Goal: Information Seeking & Learning: Compare options

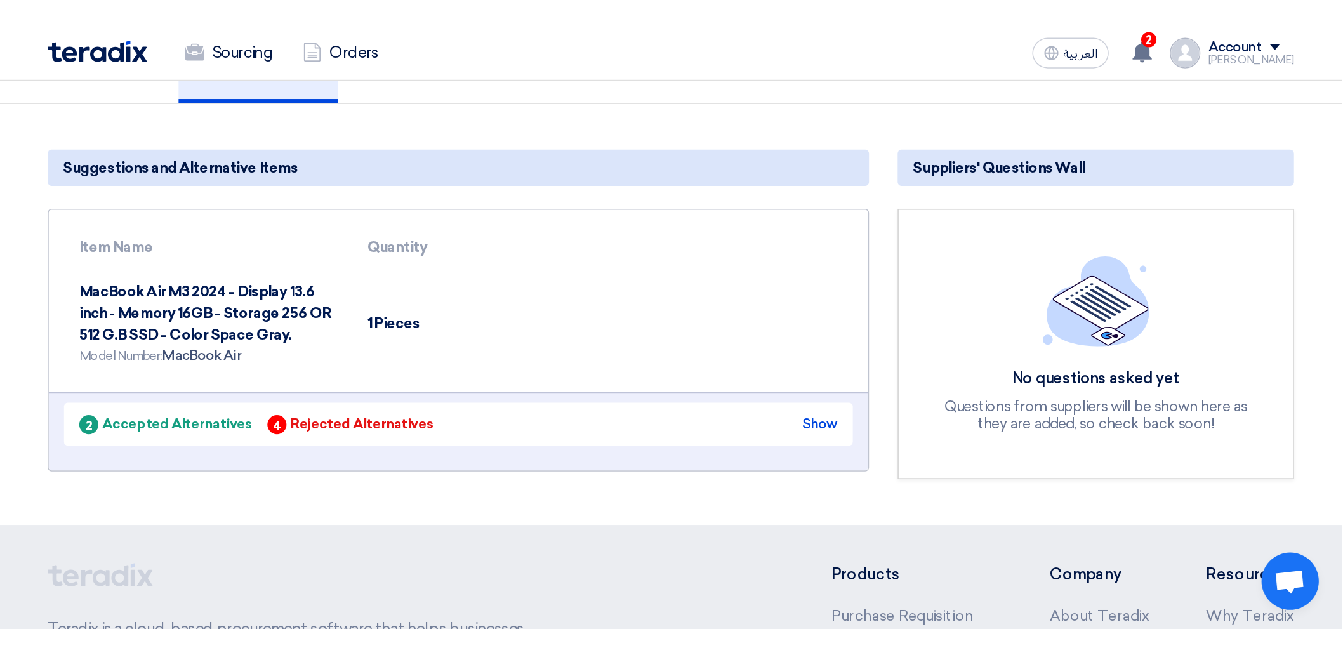
scroll to position [95, 0]
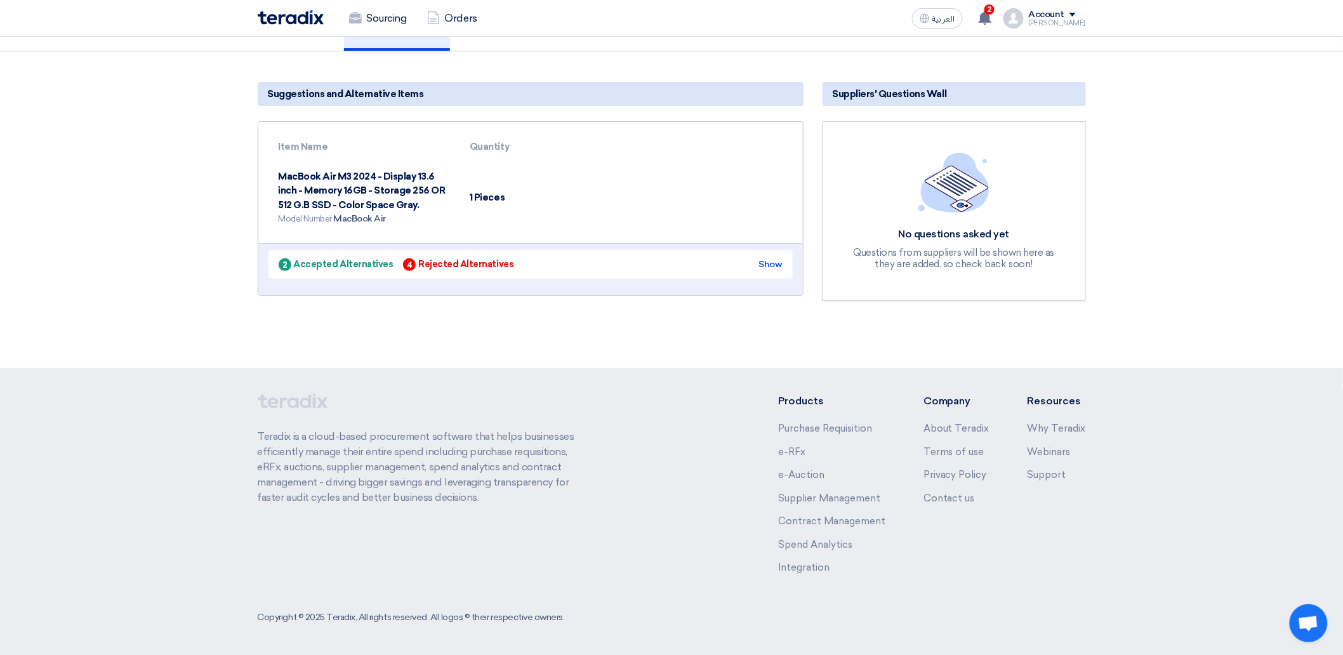
click at [326, 261] on div "2 Accepted Alternatives" at bounding box center [336, 264] width 115 height 13
click at [331, 260] on div "2 Accepted Alternatives" at bounding box center [336, 264] width 115 height 13
click at [334, 263] on div "2 Accepted Alternatives" at bounding box center [336, 264] width 115 height 13
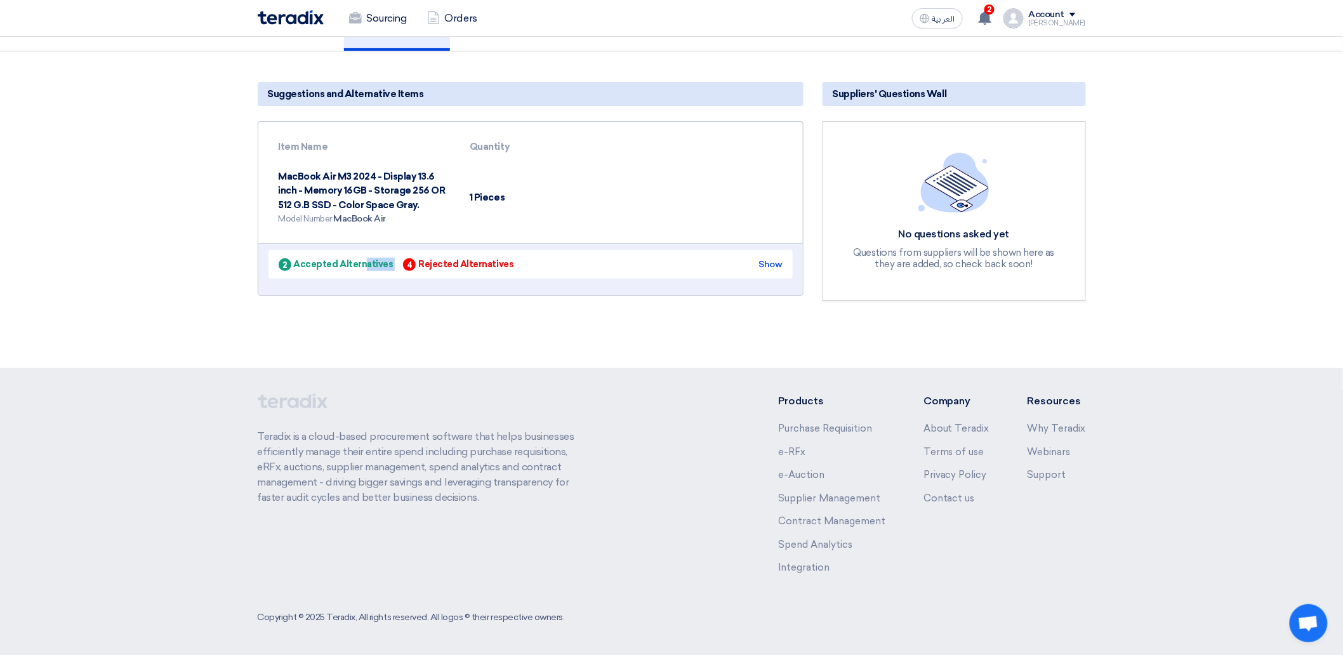
click at [334, 263] on div "2 Accepted Alternatives" at bounding box center [336, 264] width 115 height 13
click at [357, 264] on div "2 Accepted Alternatives" at bounding box center [336, 264] width 115 height 13
click at [357, 263] on div "2 Accepted Alternatives" at bounding box center [336, 264] width 115 height 13
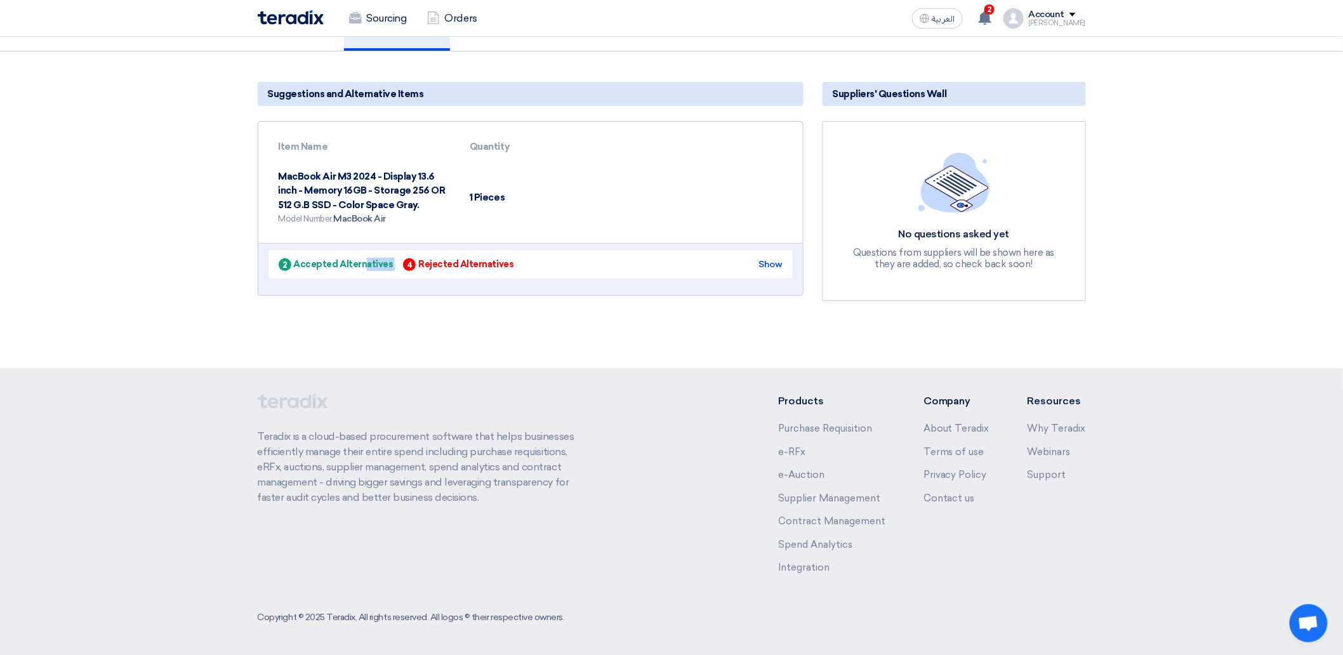
click at [352, 277] on div "Swipe left to show the rest of the table" at bounding box center [530, 269] width 545 height 52
click at [771, 264] on div "Show" at bounding box center [770, 264] width 23 height 13
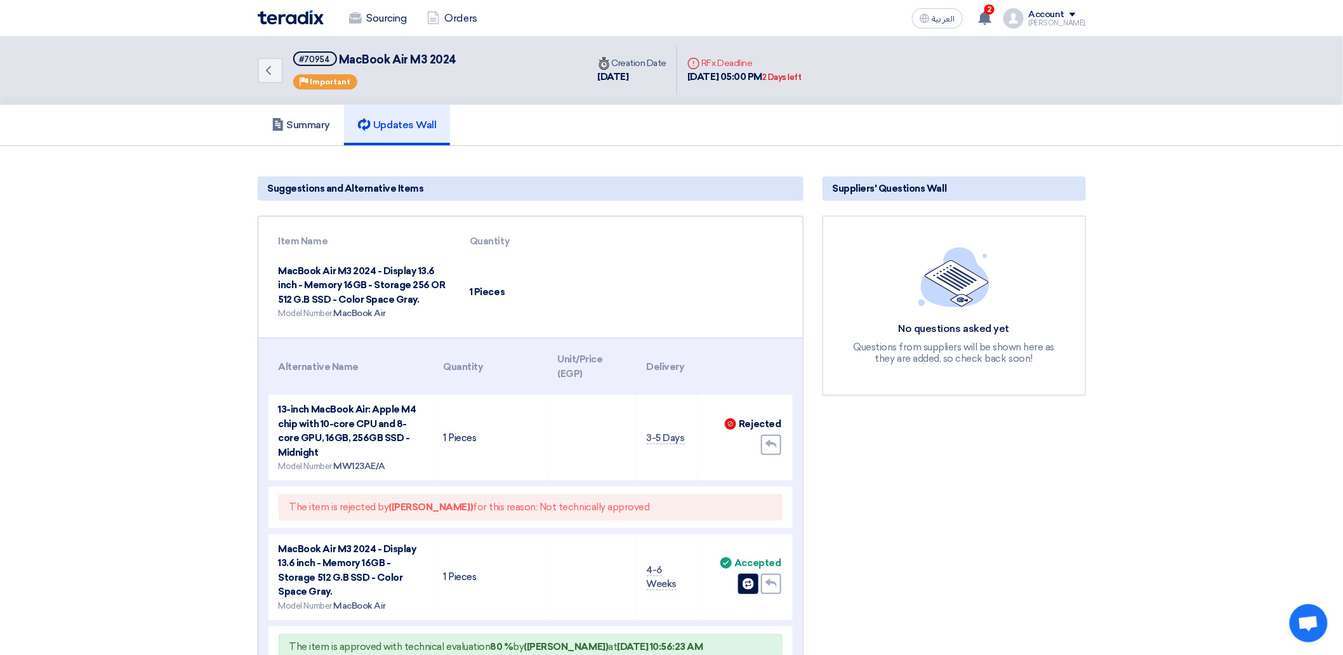
scroll to position [0, 0]
drag, startPoint x: 434, startPoint y: 282, endPoint x: 397, endPoint y: 288, distance: 38.0
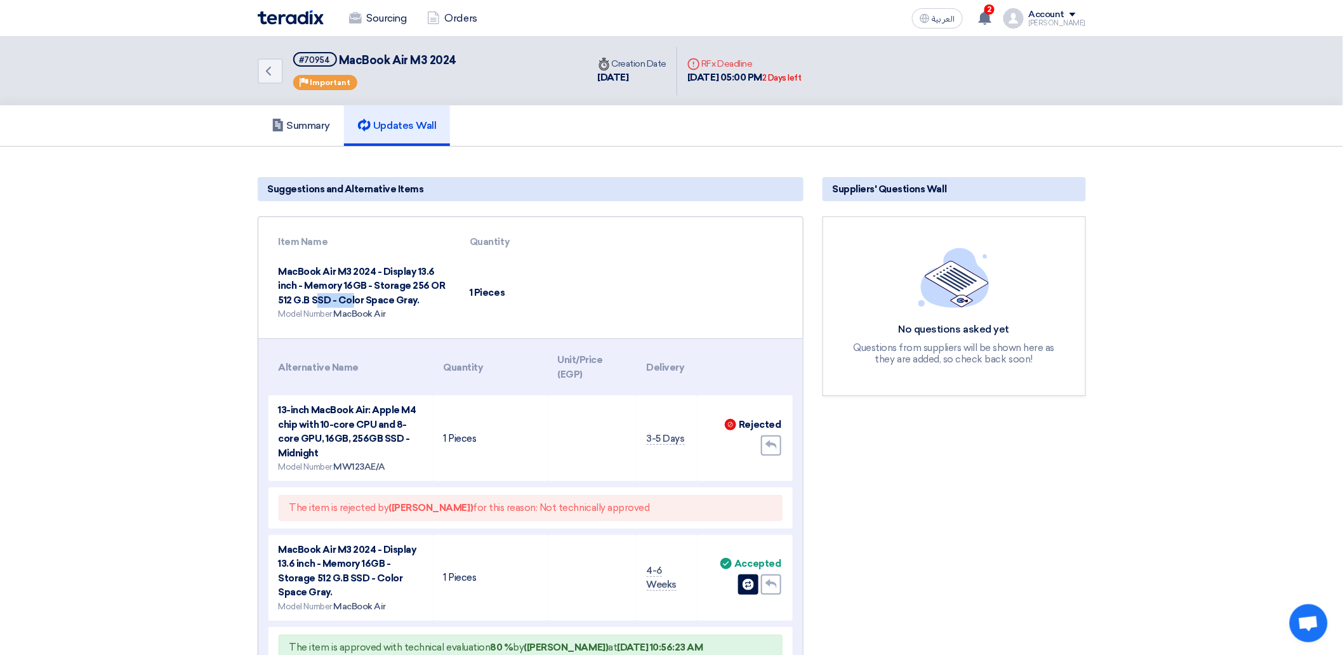
click at [397, 288] on td "MacBook Air M3 2024 - Display 13.6 inch - Memory 16GB - Storage 256 OR 512 G.B …" at bounding box center [365, 293] width 192 height 72
click at [400, 288] on td "MacBook Air M3 2024 - Display 13.6 inch - Memory 16GB - Storage 256 OR 512 G.B …" at bounding box center [365, 293] width 192 height 72
drag, startPoint x: 377, startPoint y: 286, endPoint x: 409, endPoint y: 288, distance: 31.8
click at [395, 288] on td "MacBook Air M3 2024 - Display 13.6 inch - Memory 16GB - Storage 256 OR 512 G.B …" at bounding box center [365, 293] width 192 height 72
click at [409, 288] on td "MacBook Air M3 2024 - Display 13.6 inch - Memory 16GB - Storage 256 OR 512 G.B …" at bounding box center [365, 293] width 192 height 72
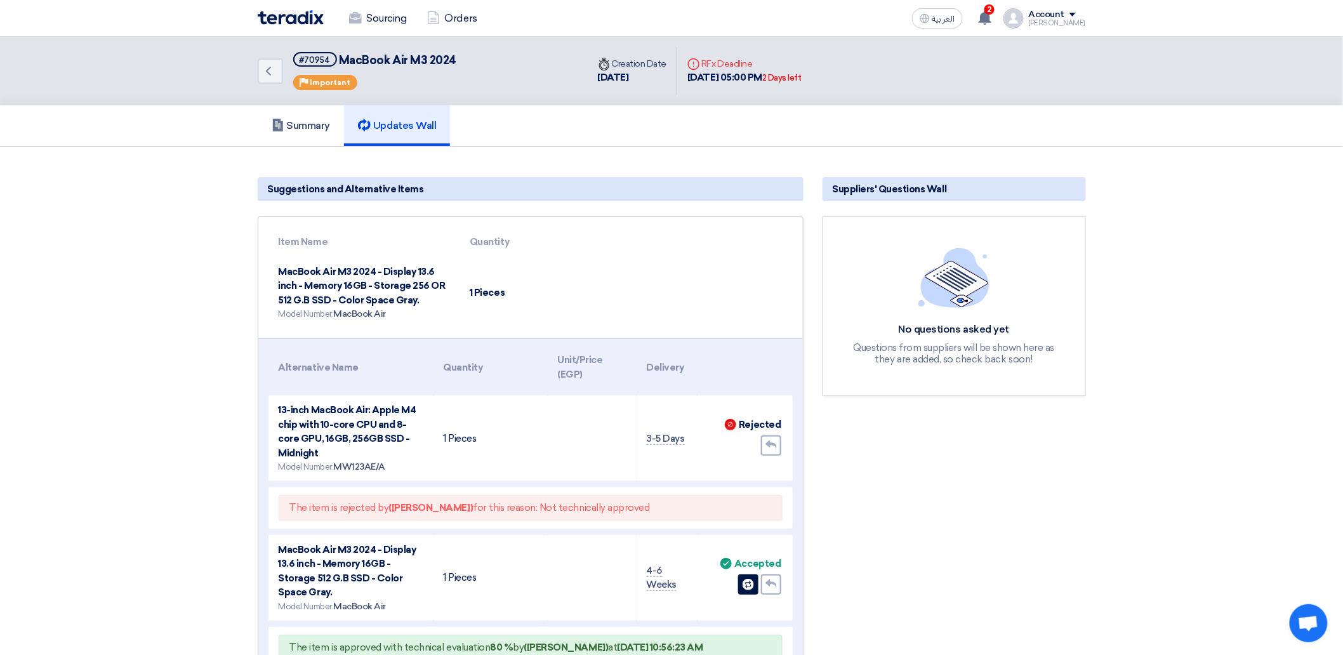
click at [417, 288] on td "MacBook Air M3 2024 - Display 13.6 inch - Memory 16GB - Storage 256 OR 512 G.B …" at bounding box center [365, 293] width 192 height 72
click at [397, 288] on td "MacBook Air M3 2024 - Display 13.6 inch - Memory 16GB - Storage 256 OR 512 G.B …" at bounding box center [365, 293] width 192 height 72
click at [383, 289] on td "MacBook Air M3 2024 - Display 13.6 inch - Memory 16GB - Storage 256 OR 512 G.B …" at bounding box center [365, 293] width 192 height 72
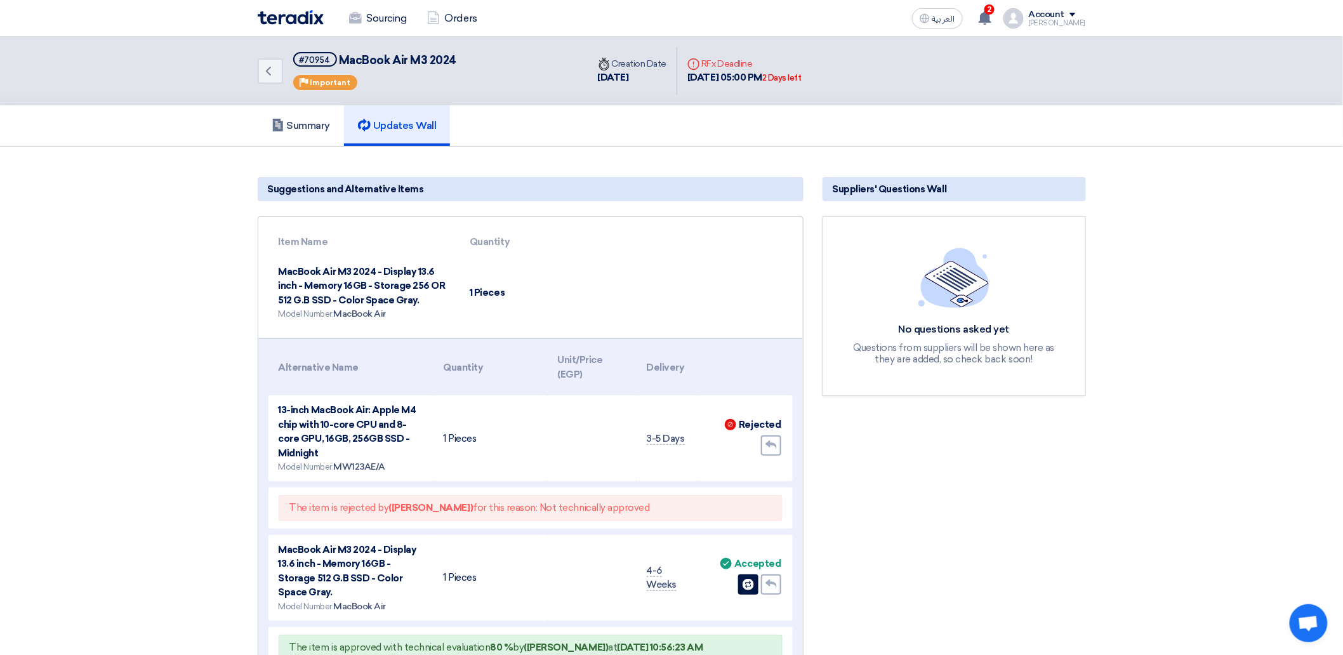
click at [366, 289] on td "MacBook Air M3 2024 - Display 13.6 inch - Memory 16GB - Storage 256 OR 512 G.B …" at bounding box center [365, 293] width 192 height 72
click at [378, 298] on td "MacBook Air M3 2024 - Display 13.6 inch - Memory 16GB - Storage 256 OR 512 G.B …" at bounding box center [365, 293] width 192 height 72
click at [378, 299] on td "MacBook Air M3 2024 - Display 13.6 inch - Memory 16GB - Storage 256 OR 512 G.B …" at bounding box center [365, 293] width 192 height 72
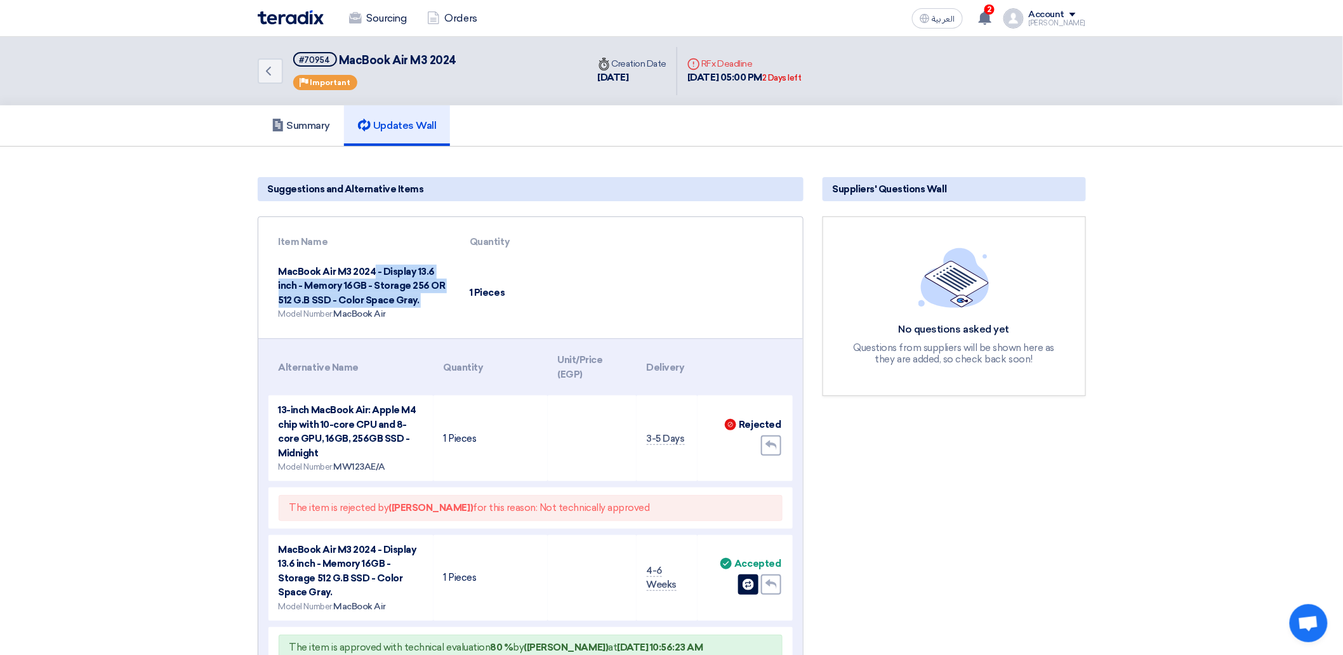
click at [409, 288] on td "MacBook Air M3 2024 - Display 13.6 inch - Memory 16GB - Storage 256 OR 512 G.B …" at bounding box center [365, 293] width 192 height 72
click at [413, 275] on td "MacBook Air M3 2024 - Display 13.6 inch - Memory 16GB - Storage 256 OR 512 G.B …" at bounding box center [365, 293] width 192 height 72
click at [414, 278] on td "MacBook Air M3 2024 - Display 13.6 inch - Memory 16GB - Storage 256 OR 512 G.B …" at bounding box center [365, 293] width 192 height 72
click at [422, 286] on td "MacBook Air M3 2024 - Display 13.6 inch - Memory 16GB - Storage 256 OR 512 G.B …" at bounding box center [365, 293] width 192 height 72
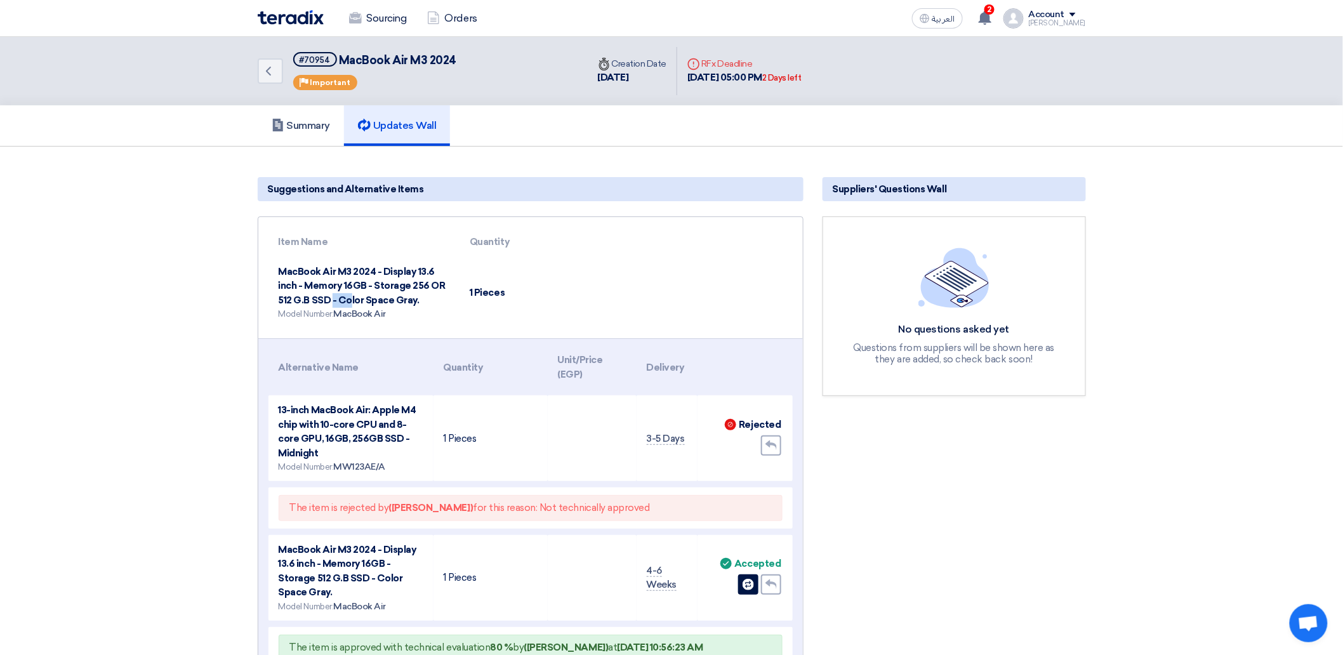
click at [430, 288] on td "MacBook Air M3 2024 - Display 13.6 inch - Memory 16GB - Storage 256 OR 512 G.B …" at bounding box center [365, 293] width 192 height 72
click at [427, 288] on td "MacBook Air M3 2024 - Display 13.6 inch - Memory 16GB - Storage 256 OR 512 G.B …" at bounding box center [365, 293] width 192 height 72
click at [426, 288] on td "MacBook Air M3 2024 - Display 13.6 inch - Memory 16GB - Storage 256 OR 512 G.B …" at bounding box center [365, 293] width 192 height 72
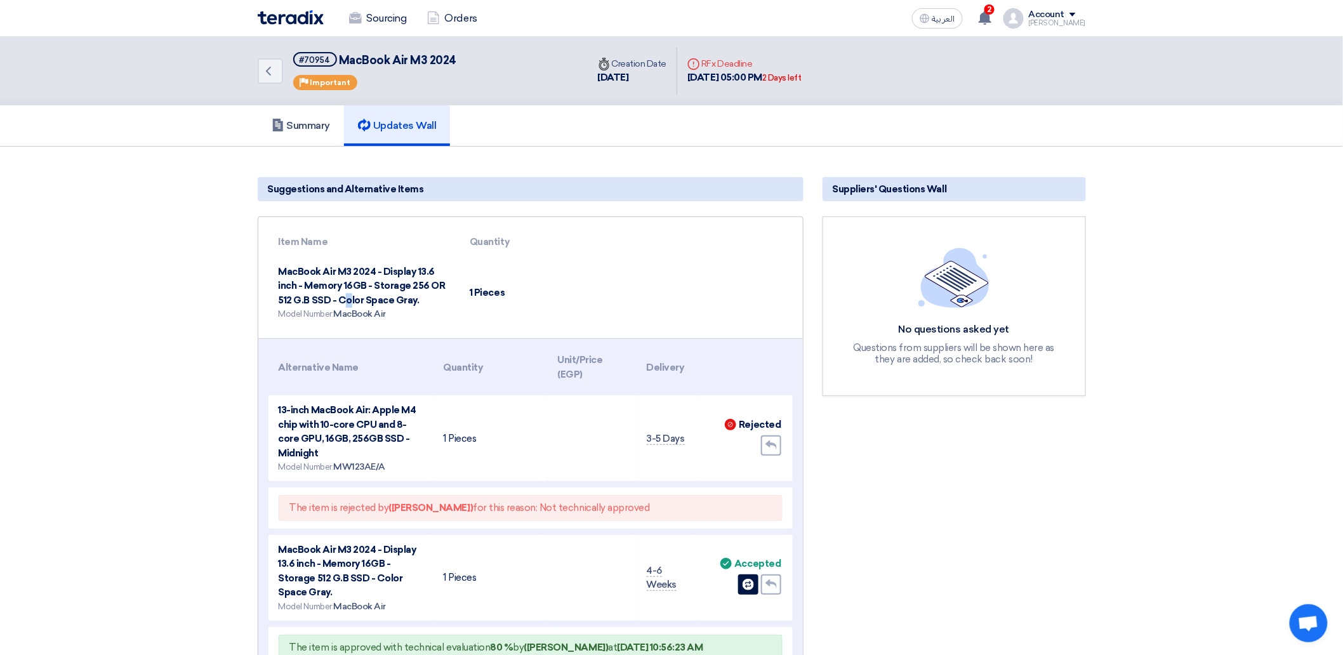
click at [426, 288] on td "MacBook Air M3 2024 - Display 13.6 inch - Memory 16GB - Storage 256 OR 512 G.B …" at bounding box center [365, 293] width 192 height 72
click at [371, 299] on td "MacBook Air M3 2024 - Display 13.6 inch - Memory 16GB - Storage 256 OR 512 G.B …" at bounding box center [365, 293] width 192 height 72
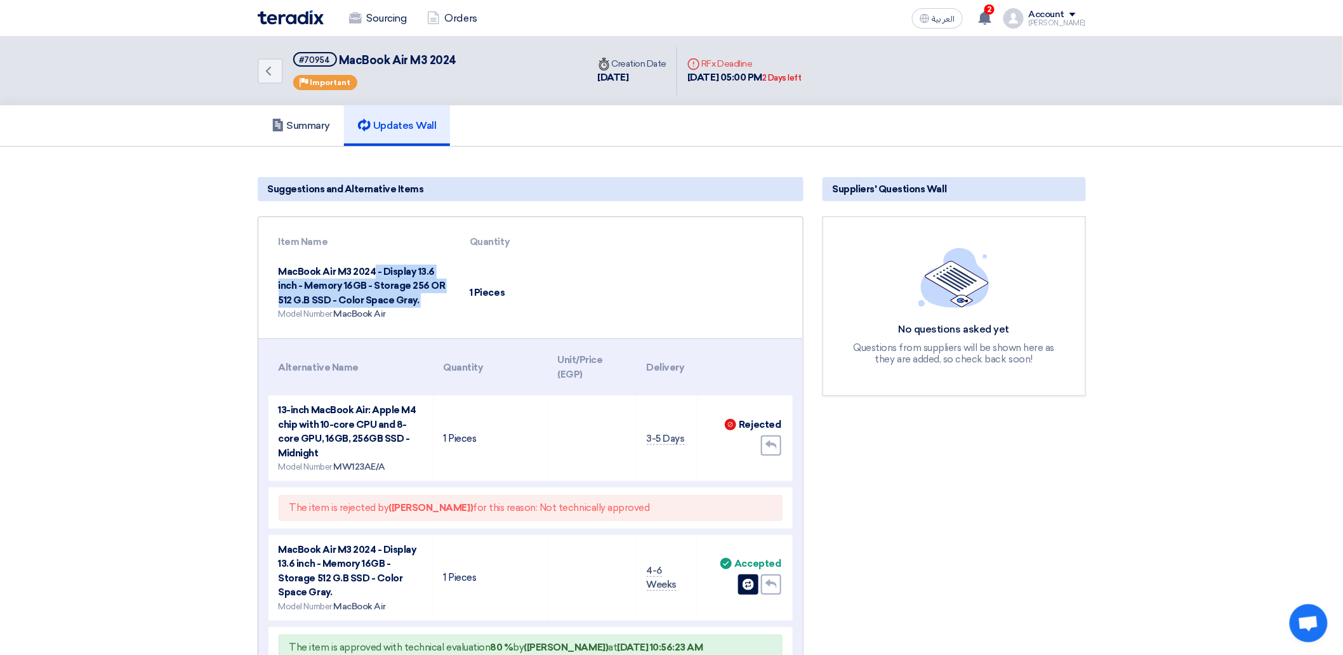
click at [389, 277] on td "MacBook Air M3 2024 - Display 13.6 inch - Memory 16GB - Storage 256 OR 512 G.B …" at bounding box center [365, 293] width 192 height 72
click at [392, 291] on td "MacBook Air M3 2024 - Display 13.6 inch - Memory 16GB - Storage 256 OR 512 G.B …" at bounding box center [365, 293] width 192 height 72
click at [392, 295] on td "MacBook Air M3 2024 - Display 13.6 inch - Memory 16GB - Storage 256 OR 512 G.B …" at bounding box center [365, 293] width 192 height 72
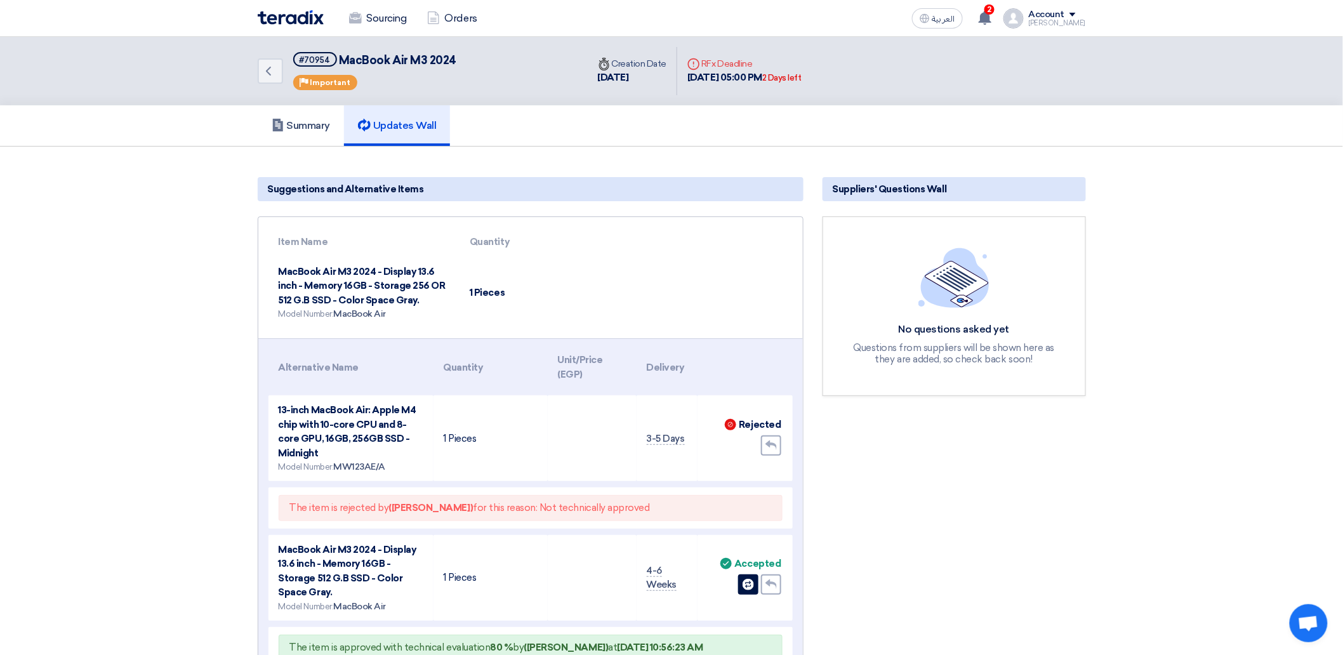
click at [392, 295] on td "MacBook Air M3 2024 - Display 13.6 inch - Memory 16GB - Storage 256 OR 512 G.B …" at bounding box center [365, 293] width 192 height 72
click at [407, 281] on td "MacBook Air M3 2024 - Display 13.6 inch - Memory 16GB - Storage 256 OR 512 G.B …" at bounding box center [365, 293] width 192 height 72
click at [426, 282] on td "MacBook Air M3 2024 - Display 13.6 inch - Memory 16GB - Storage 256 OR 512 G.B …" at bounding box center [365, 293] width 192 height 72
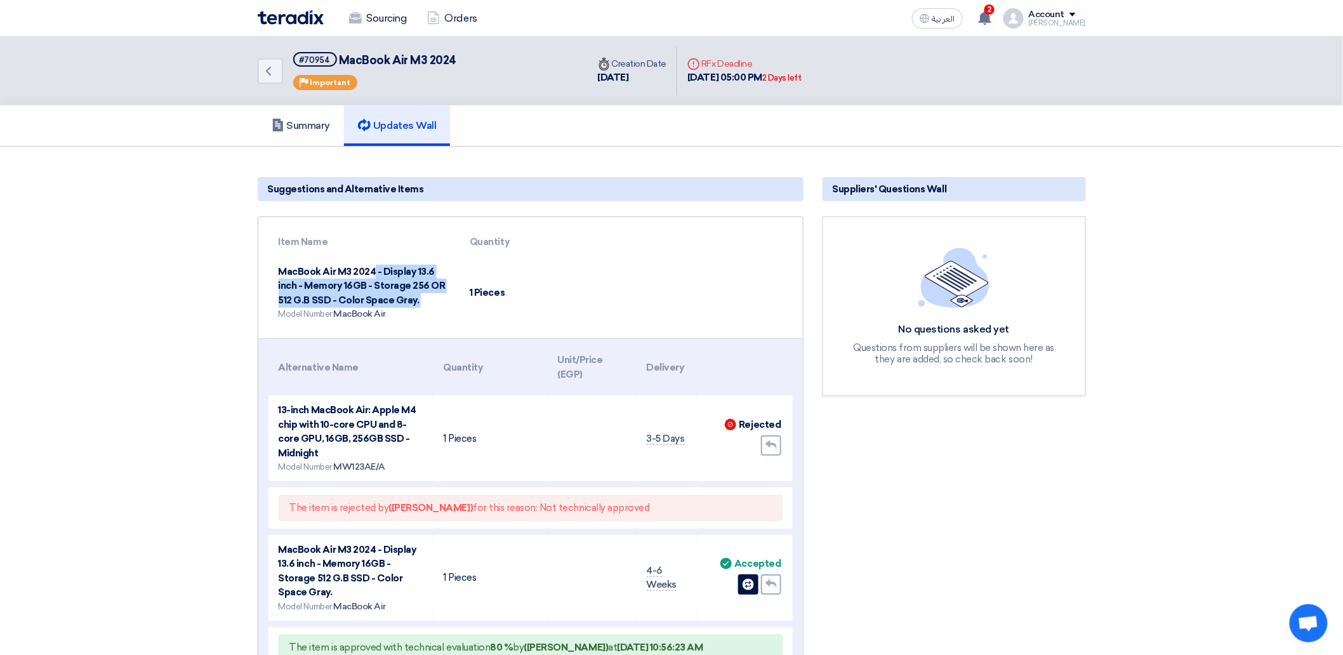
click at [426, 282] on td "MacBook Air M3 2024 - Display 13.6 inch - Memory 16GB - Storage 256 OR 512 G.B …" at bounding box center [365, 293] width 192 height 72
click at [415, 303] on td "MacBook Air M3 2024 - Display 13.6 inch - Memory 16GB - Storage 256 OR 512 G.B …" at bounding box center [365, 293] width 192 height 72
click at [401, 302] on td "MacBook Air M3 2024 - Display 13.6 inch - Memory 16GB - Storage 256 OR 512 G.B …" at bounding box center [365, 293] width 192 height 72
click at [402, 302] on td "MacBook Air M3 2024 - Display 13.6 inch - Memory 16GB - Storage 256 OR 512 G.B …" at bounding box center [365, 293] width 192 height 72
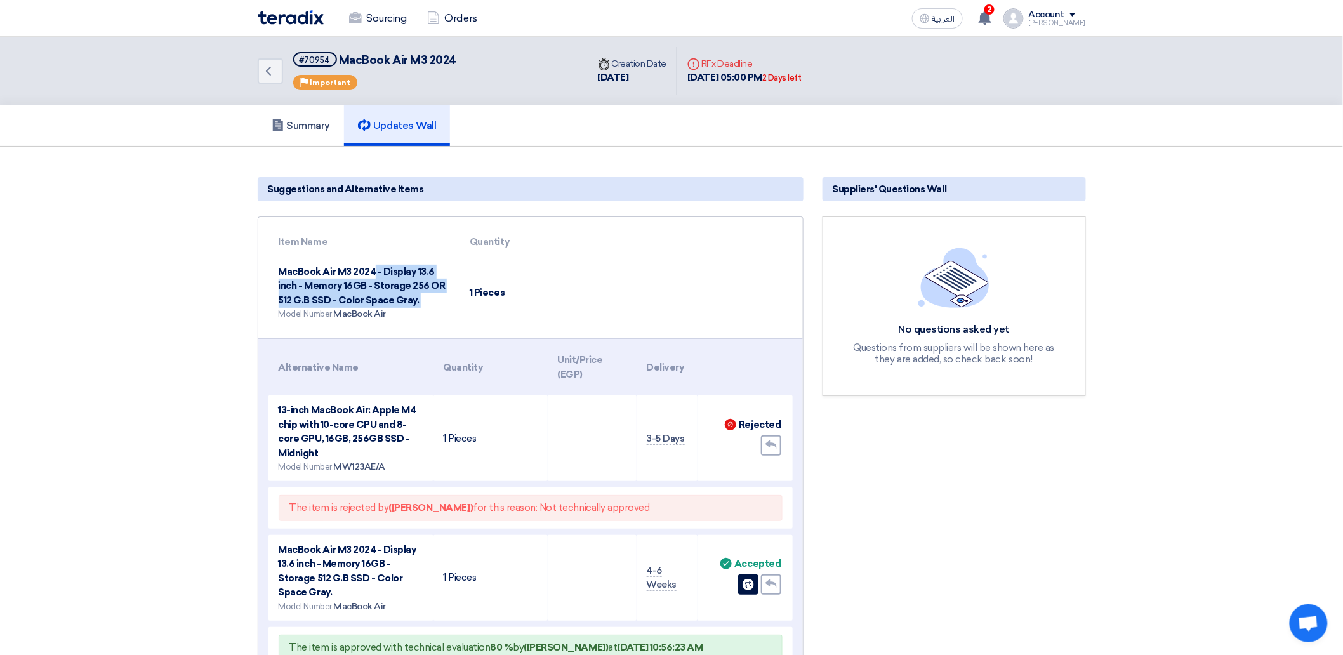
click at [402, 302] on td "MacBook Air M3 2024 - Display 13.6 inch - Memory 16GB - Storage 256 OR 512 G.B …" at bounding box center [365, 293] width 192 height 72
click at [351, 278] on td "MacBook Air M3 2024 - Display 13.6 inch - Memory 16GB - Storage 256 OR 512 G.B …" at bounding box center [365, 293] width 192 height 72
click at [345, 293] on td "MacBook Air M3 2024 - Display 13.6 inch - Memory 16GB - Storage 256 OR 512 G.B …" at bounding box center [365, 293] width 192 height 72
click at [327, 282] on td "MacBook Air M3 2024 - Display 13.6 inch - Memory 16GB - Storage 256 OR 512 G.B …" at bounding box center [365, 293] width 192 height 72
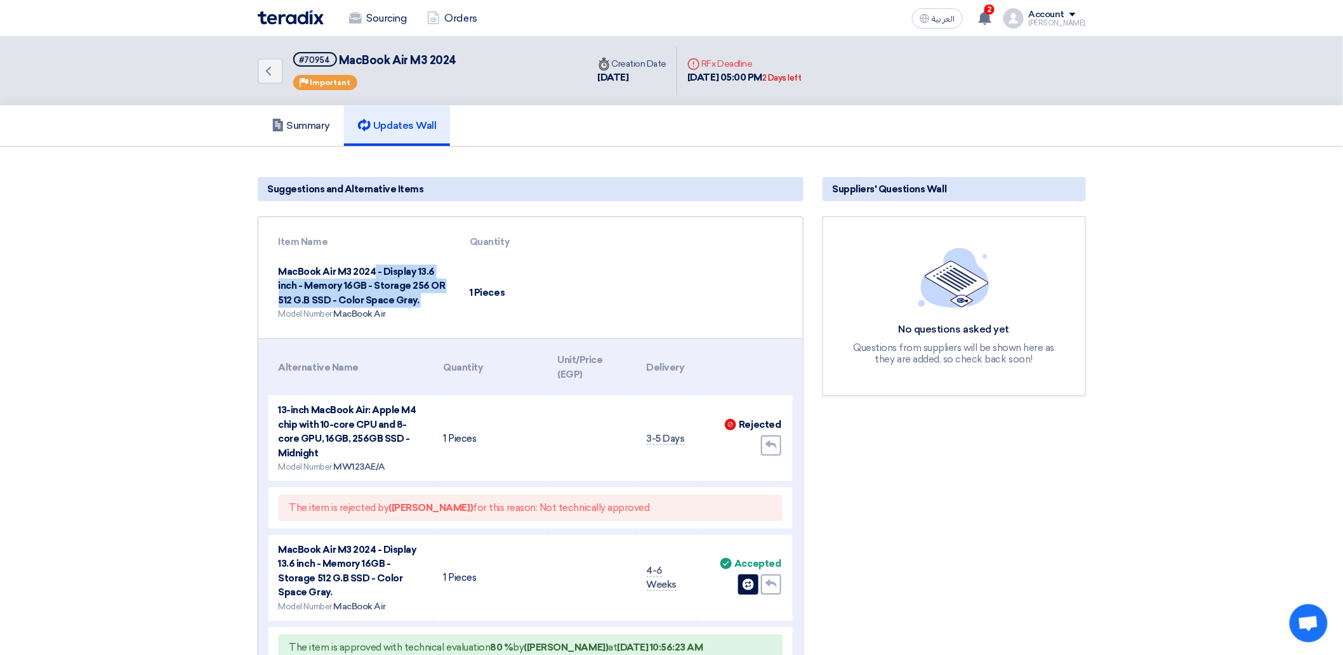
click at [326, 281] on td "MacBook Air M3 2024 - Display 13.6 inch - Memory 16GB - Storage 256 OR 512 G.B …" at bounding box center [365, 293] width 192 height 72
click at [326, 282] on td "MacBook Air M3 2024 - Display 13.6 inch - Memory 16GB - Storage 256 OR 512 G.B …" at bounding box center [365, 293] width 192 height 72
click at [358, 309] on span "MacBook Air" at bounding box center [359, 314] width 53 height 11
click at [361, 302] on td "MacBook Air M3 2024 - Display 13.6 inch - Memory 16GB - Storage 256 OR 512 G.B …" at bounding box center [365, 293] width 192 height 72
click at [365, 302] on td "MacBook Air M3 2024 - Display 13.6 inch - Memory 16GB - Storage 256 OR 512 G.B …" at bounding box center [365, 293] width 192 height 72
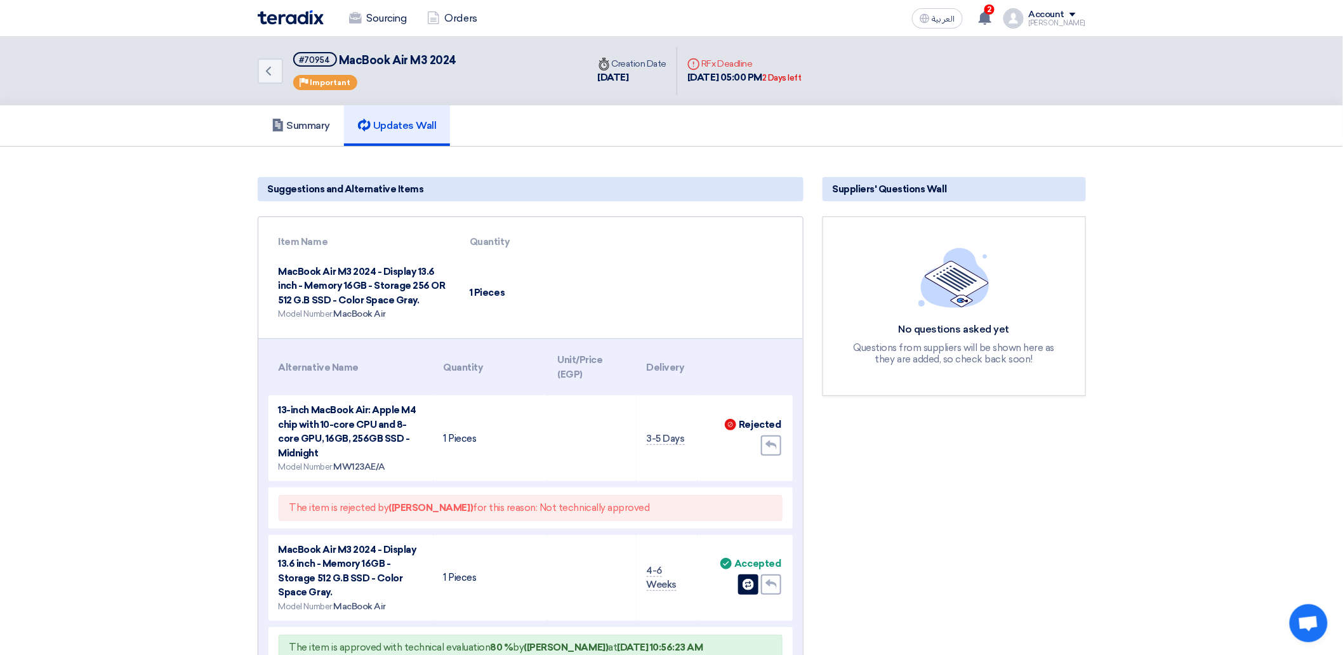
click at [364, 302] on td "MacBook Air M3 2024 - Display 13.6 inch - Memory 16GB - Storage 256 OR 512 G.B …" at bounding box center [365, 293] width 192 height 72
click at [364, 300] on td "MacBook Air M3 2024 - Display 13.6 inch - Memory 16GB - Storage 256 OR 512 G.B …" at bounding box center [365, 293] width 192 height 72
click at [385, 286] on td "MacBook Air M3 2024 - Display 13.6 inch - Memory 16GB - Storage 256 OR 512 G.B …" at bounding box center [365, 293] width 192 height 72
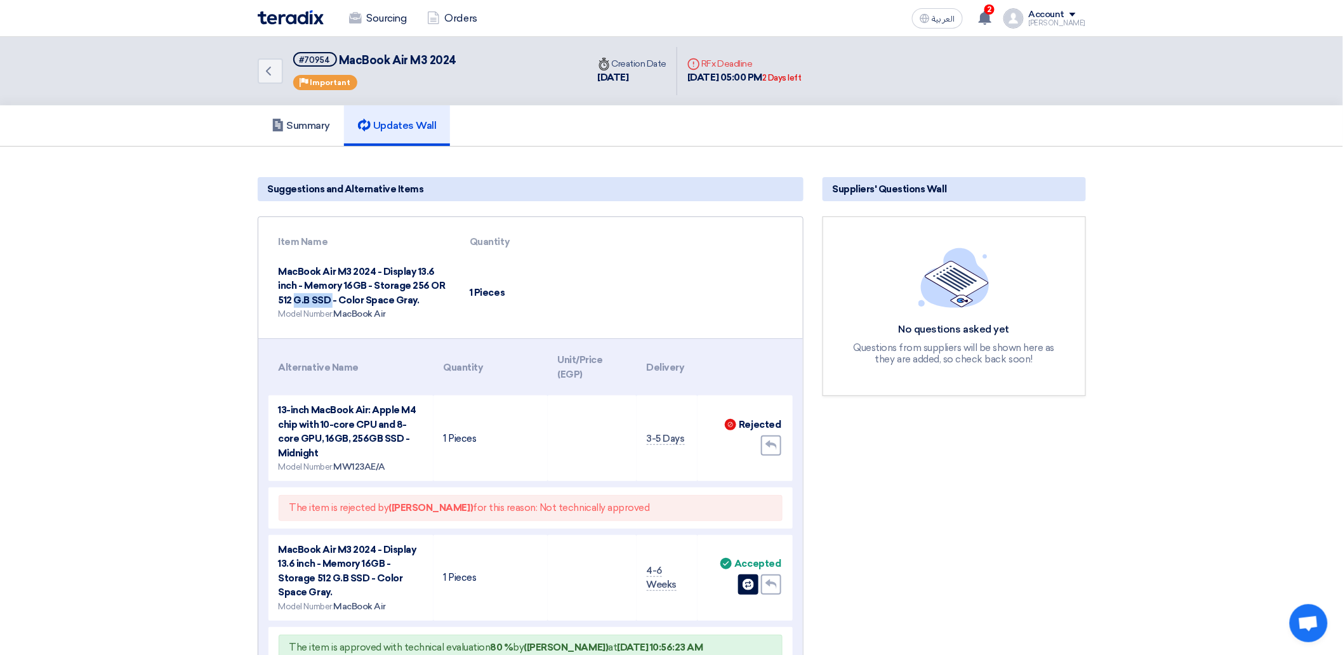
click at [395, 288] on td "MacBook Air M3 2024 - Display 13.6 inch - Memory 16GB - Storage 256 OR 512 G.B …" at bounding box center [365, 293] width 192 height 72
click at [401, 297] on td "MacBook Air M3 2024 - Display 13.6 inch - Memory 16GB - Storage 256 OR 512 G.B …" at bounding box center [365, 293] width 192 height 72
click at [400, 301] on td "MacBook Air M3 2024 - Display 13.6 inch - Memory 16GB - Storage 256 OR 512 G.B …" at bounding box center [365, 293] width 192 height 72
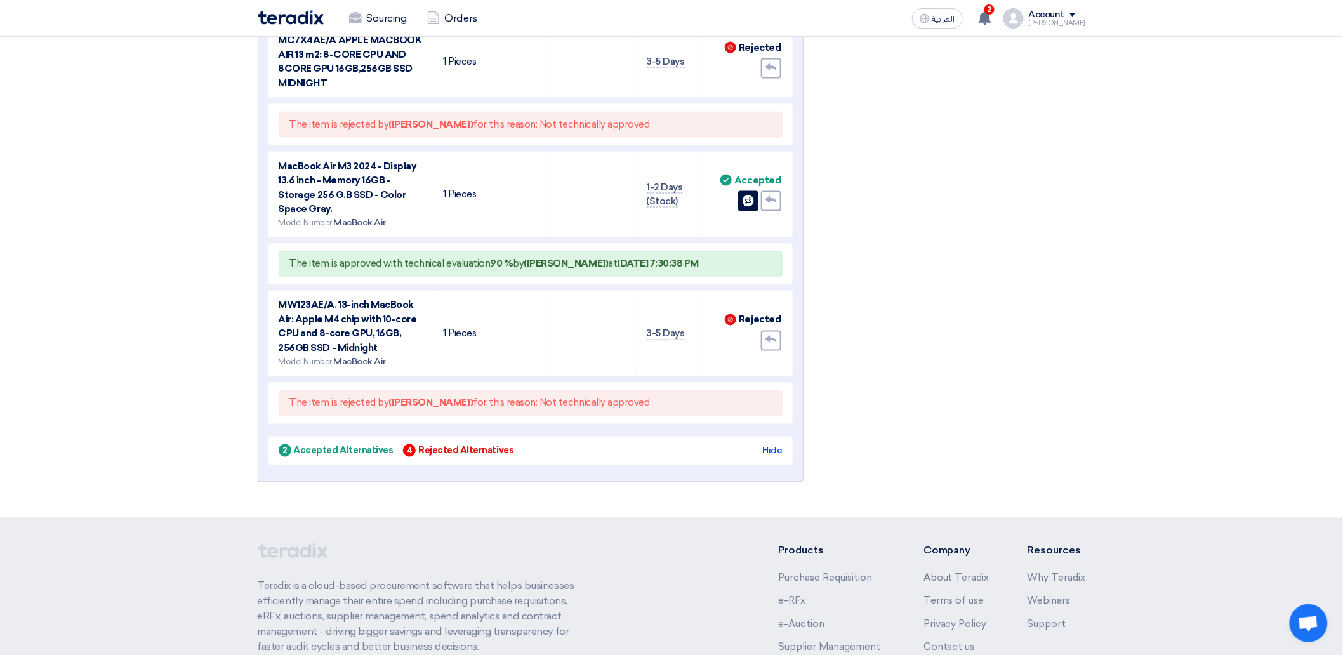
scroll to position [794, 0]
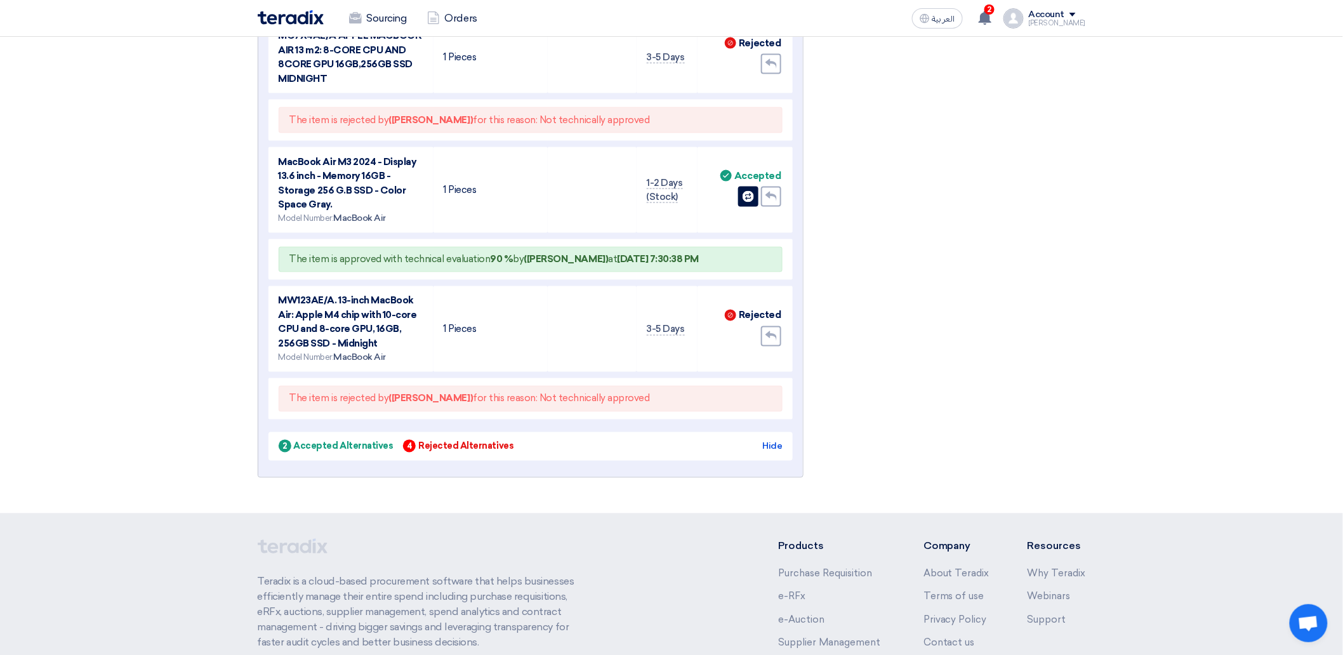
click at [345, 401] on div "2 Accepted Alternatives" at bounding box center [336, 446] width 115 height 13
click at [456, 401] on div "4 Rejected Alternatives" at bounding box center [458, 446] width 110 height 13
click at [434, 401] on div "4 Rejected Alternatives" at bounding box center [458, 446] width 110 height 13
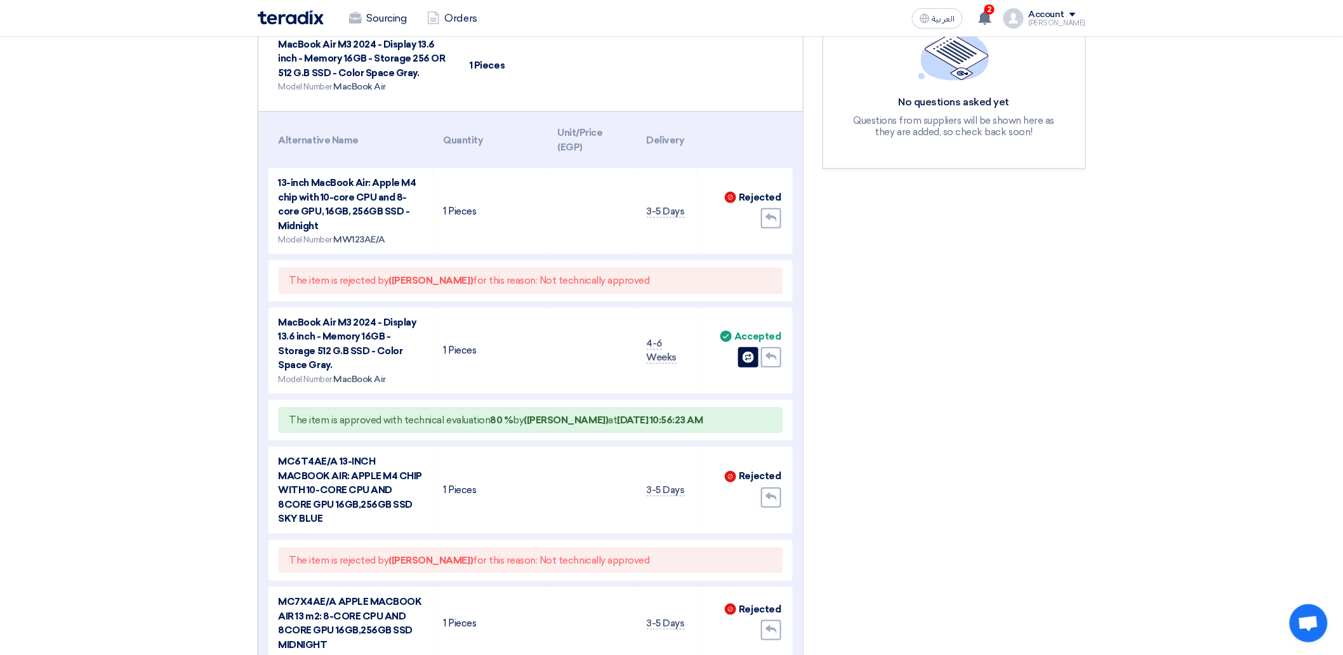
scroll to position [441, 0]
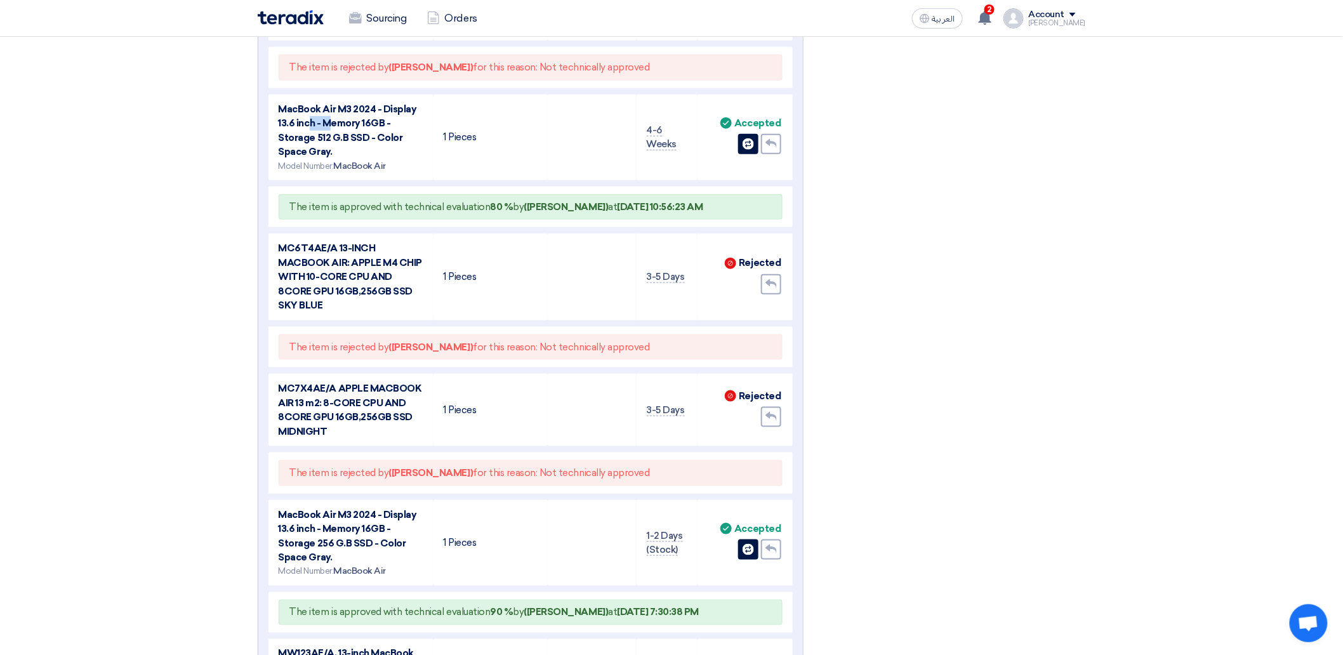
drag, startPoint x: 312, startPoint y: 123, endPoint x: 367, endPoint y: 119, distance: 55.4
click at [332, 119] on span "MacBook Air M3 2024 - Display 13.6 inch - Memory 16GB - Storage 512 G.B SSD - C…" at bounding box center [348, 130] width 138 height 55
click at [371, 119] on span "MacBook Air M3 2024 - Display 13.6 inch - Memory 16GB - Storage 512 G.B SSD - C…" at bounding box center [348, 130] width 138 height 55
drag, startPoint x: 389, startPoint y: 127, endPoint x: 336, endPoint y: 126, distance: 52.1
click at [336, 126] on td "MacBook Air M3 2024 - Display 13.6 inch - Memory 16GB - Storage 512 G.B SSD - C…" at bounding box center [351, 138] width 165 height 86
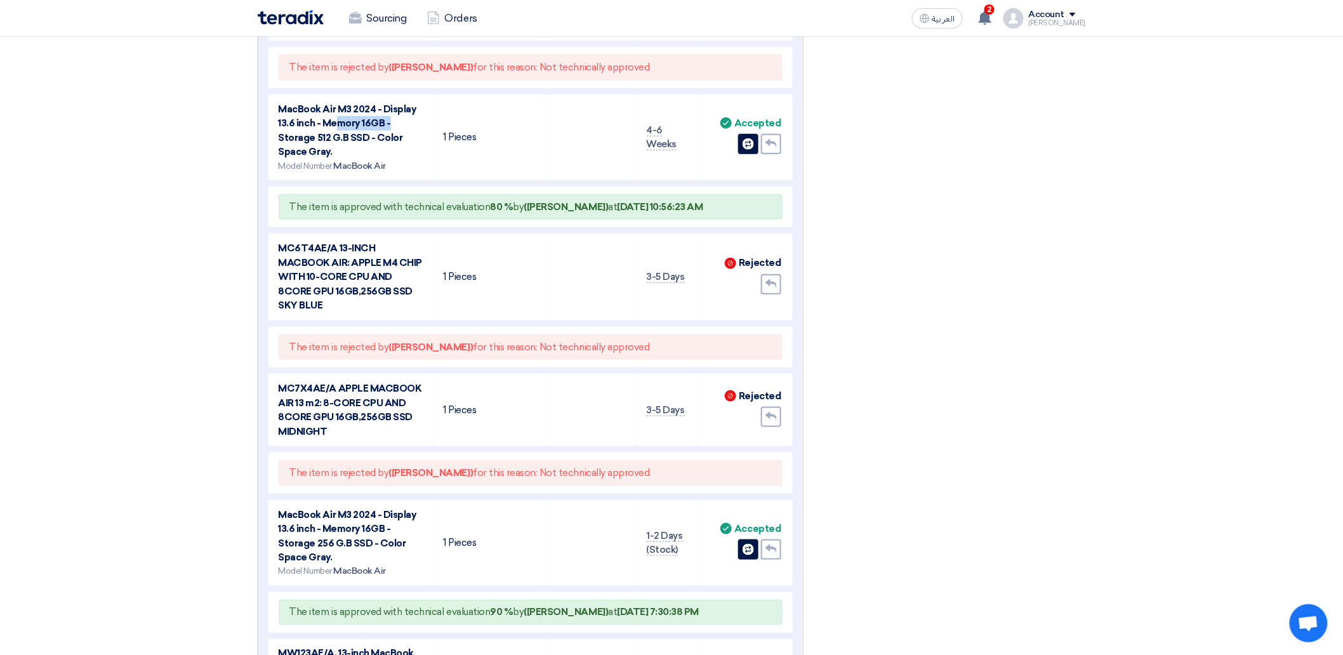
click at [345, 126] on span "MacBook Air M3 2024 - Display 13.6 inch - Memory 16GB - Storage 512 G.B SSD - C…" at bounding box center [348, 130] width 138 height 55
click at [363, 121] on span "MacBook Air M3 2024 - Display 13.6 inch - Memory 16GB - Storage 512 G.B SSD - C…" at bounding box center [348, 130] width 138 height 55
click at [370, 123] on span "MacBook Air M3 2024 - Display 13.6 inch - Memory 16GB - Storage 512 G.B SSD - C…" at bounding box center [348, 130] width 138 height 55
click at [313, 142] on td "MacBook Air M3 2024 - Display 13.6 inch - Memory 16GB - Storage 512 G.B SSD - C…" at bounding box center [351, 138] width 165 height 86
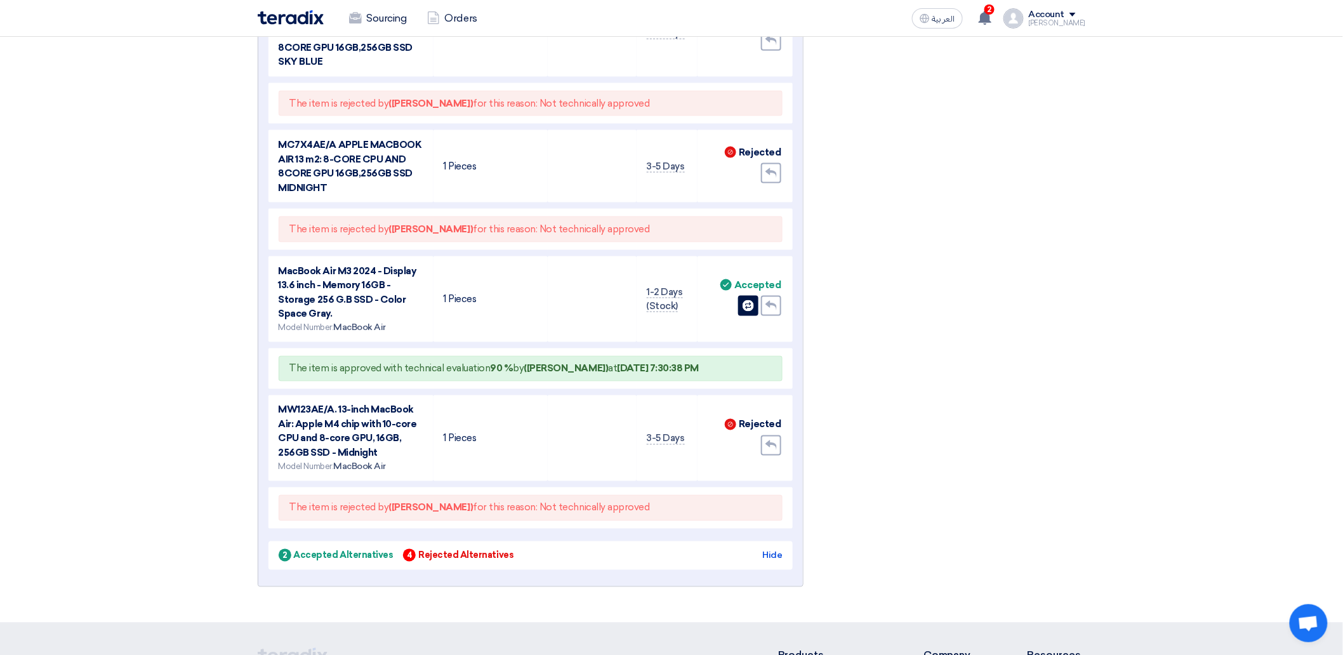
scroll to position [688, 0]
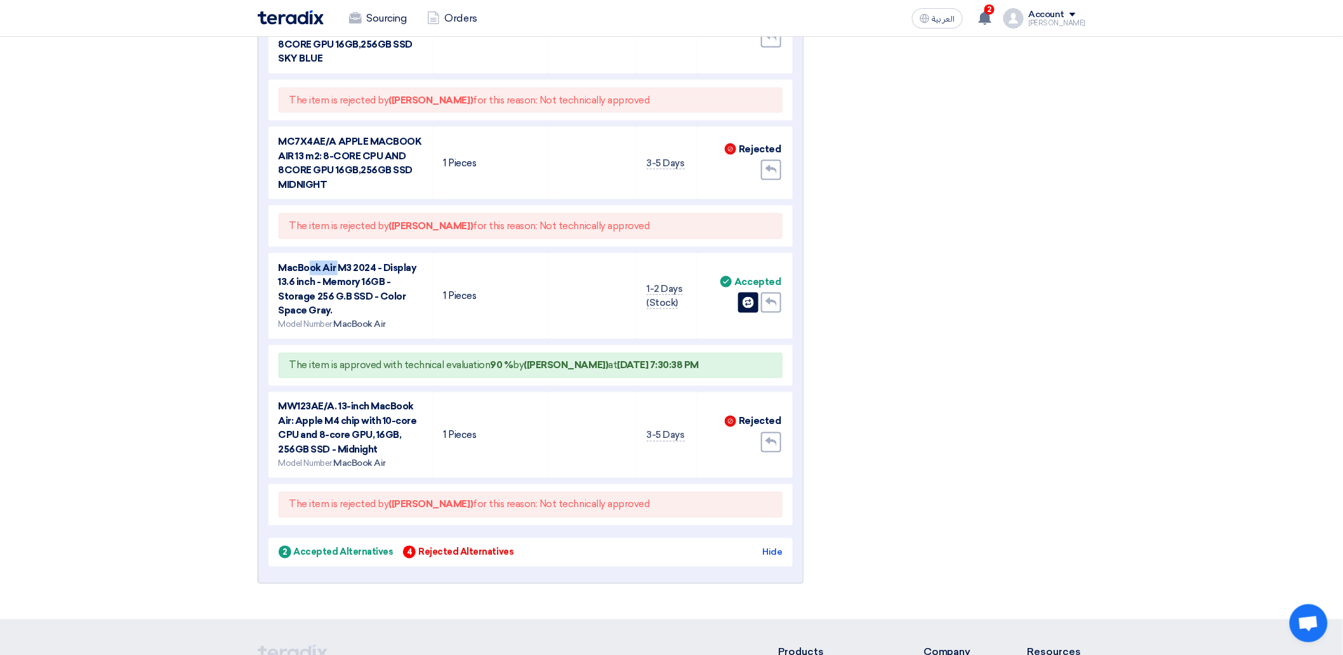
drag, startPoint x: 312, startPoint y: 262, endPoint x: 341, endPoint y: 263, distance: 28.6
click at [341, 263] on span "MacBook Air M3 2024 - Display 13.6 inch - Memory 16GB - Storage 256 G.B SSD - C…" at bounding box center [348, 289] width 138 height 55
click at [351, 267] on span "MacBook Air M3 2024 - Display 13.6 inch - Memory 16GB - Storage 256 G.B SSD - C…" at bounding box center [348, 289] width 138 height 55
click at [352, 276] on span "MacBook Air M3 2024 - Display 13.6 inch - Memory 16GB - Storage 256 G.B SSD - C…" at bounding box center [348, 289] width 138 height 55
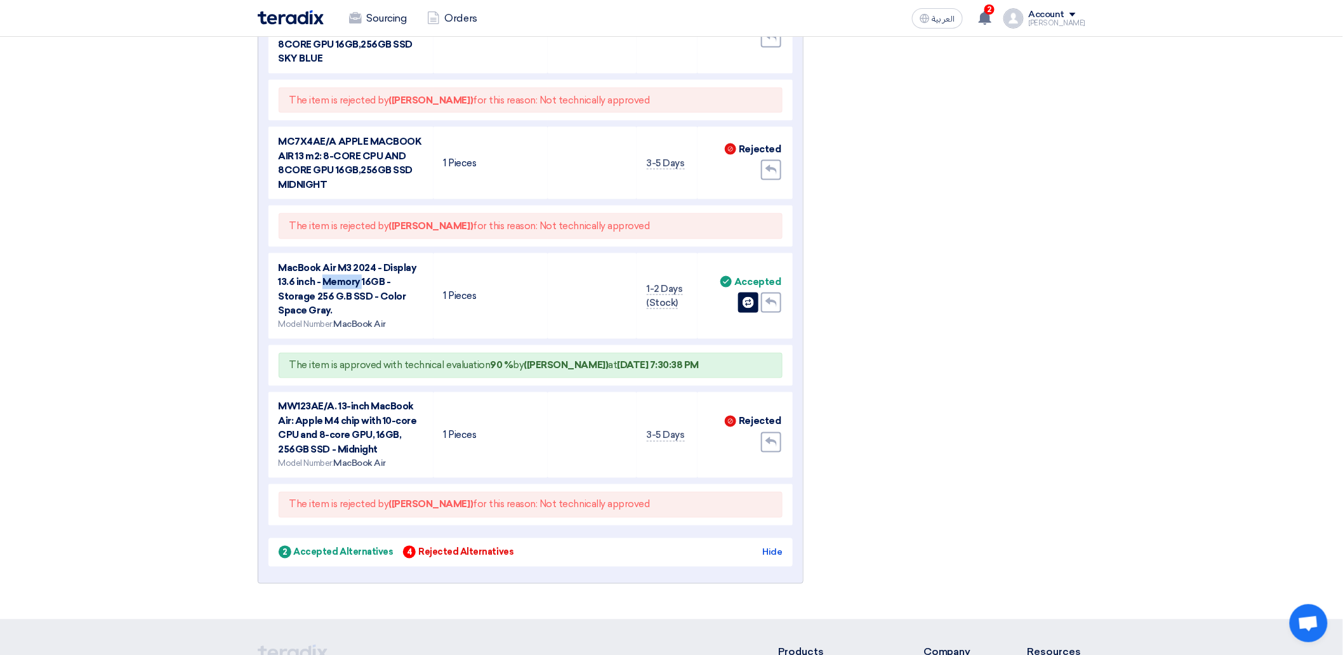
click at [350, 286] on span "MacBook Air M3 2024 - Display 13.6 inch - Memory 16GB - Storage 256 G.B SSD - C…" at bounding box center [348, 289] width 138 height 55
click at [345, 288] on span "MacBook Air M3 2024 - Display 13.6 inch - Memory 16GB - Storage 256 G.B SSD - C…" at bounding box center [348, 289] width 138 height 55
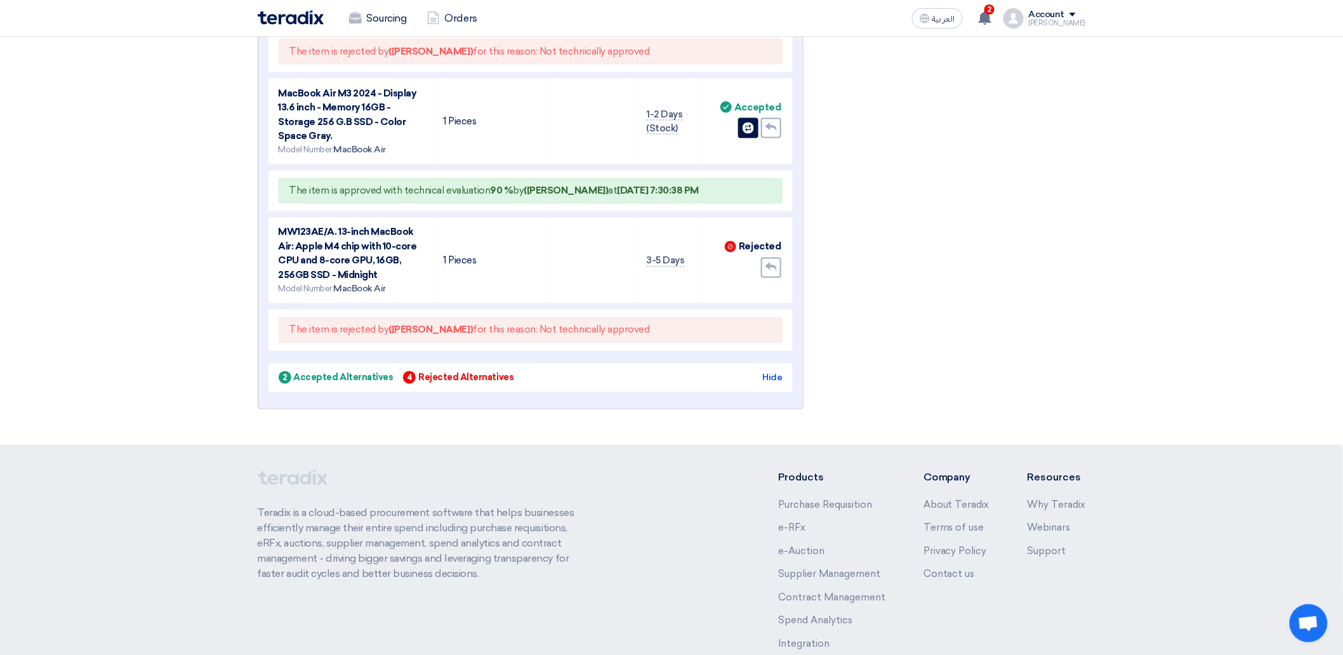
scroll to position [864, 0]
